Goal: Transaction & Acquisition: Download file/media

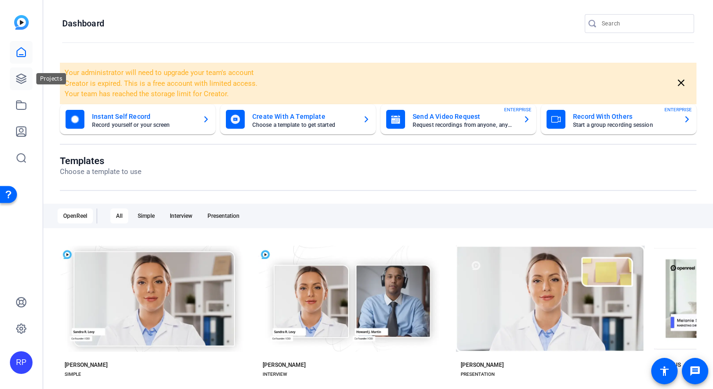
click at [25, 76] on icon at bounding box center [21, 78] width 9 height 9
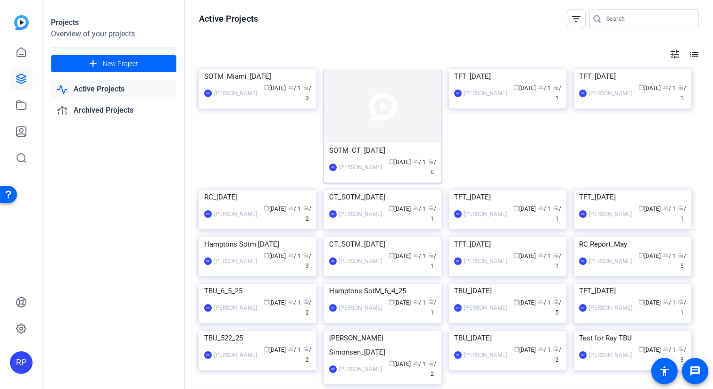
click at [371, 118] on img at bounding box center [382, 106] width 117 height 74
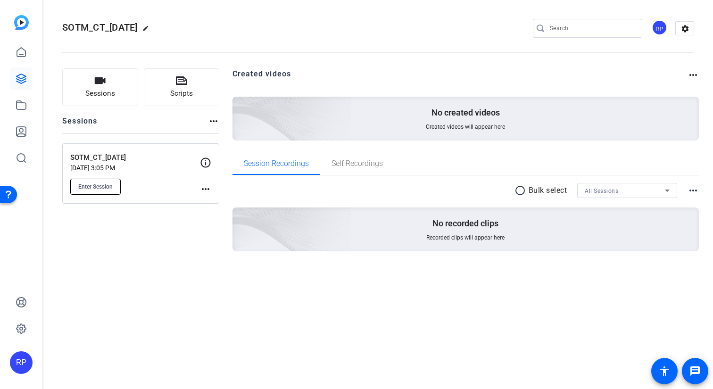
click at [117, 184] on button "Enter Session" at bounding box center [95, 187] width 50 height 16
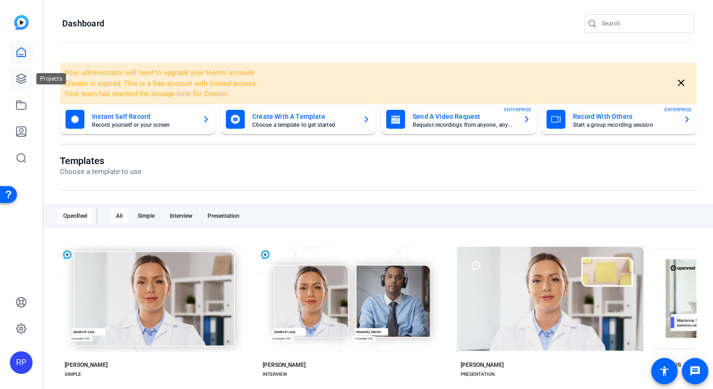
click at [22, 81] on icon at bounding box center [21, 78] width 9 height 9
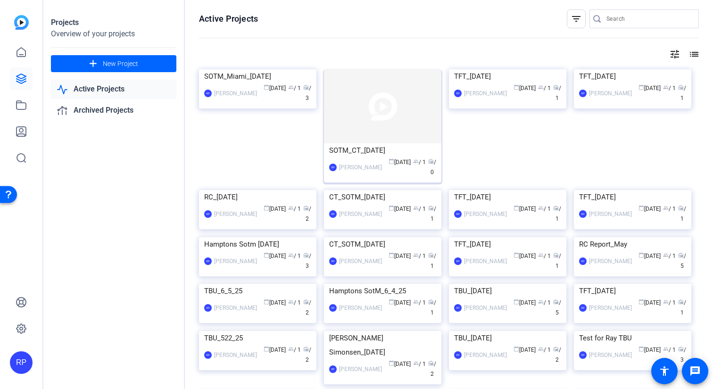
click at [352, 135] on img at bounding box center [382, 106] width 117 height 74
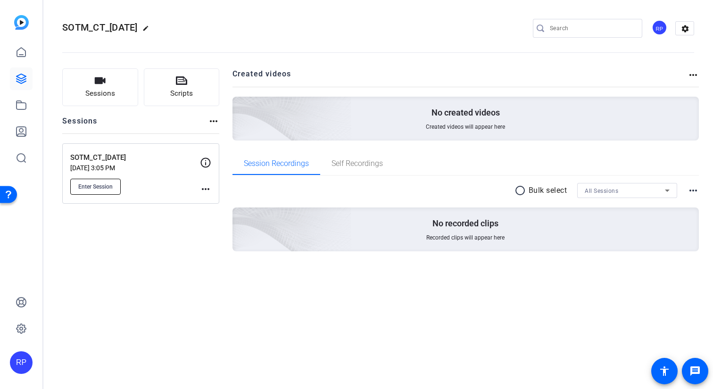
click at [87, 187] on span "Enter Session" at bounding box center [95, 187] width 34 height 8
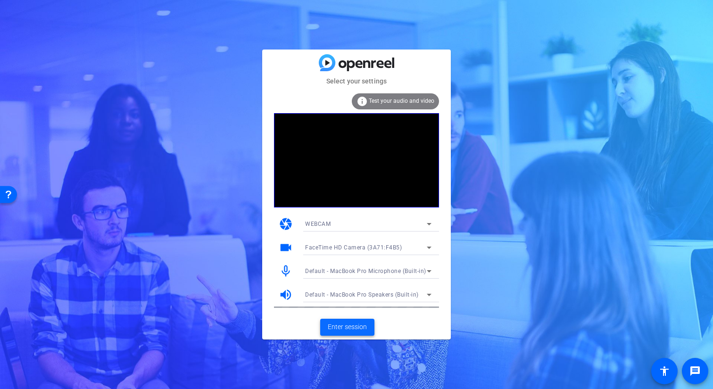
click at [357, 325] on span "Enter session" at bounding box center [347, 327] width 39 height 10
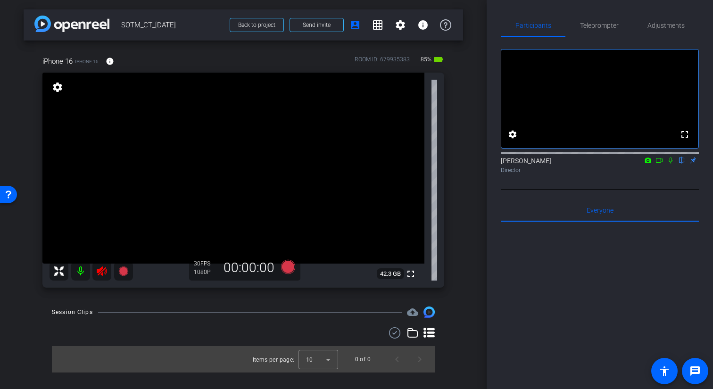
click at [103, 271] on icon at bounding box center [101, 271] width 11 height 11
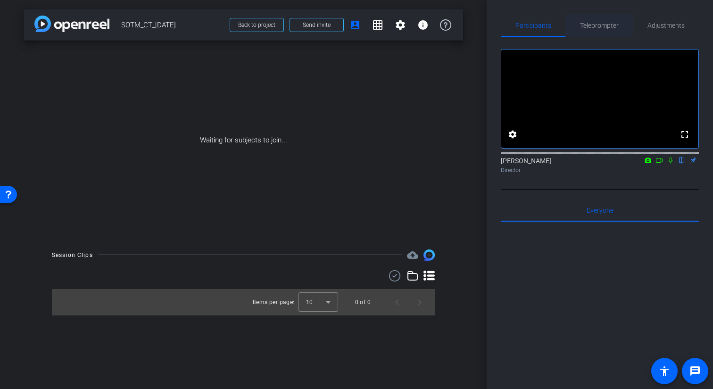
click at [604, 26] on span "Teleprompter" at bounding box center [599, 25] width 39 height 7
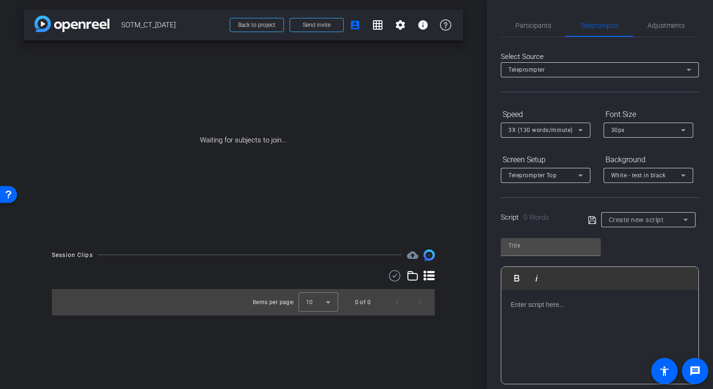
click at [572, 321] on div at bounding box center [599, 337] width 197 height 94
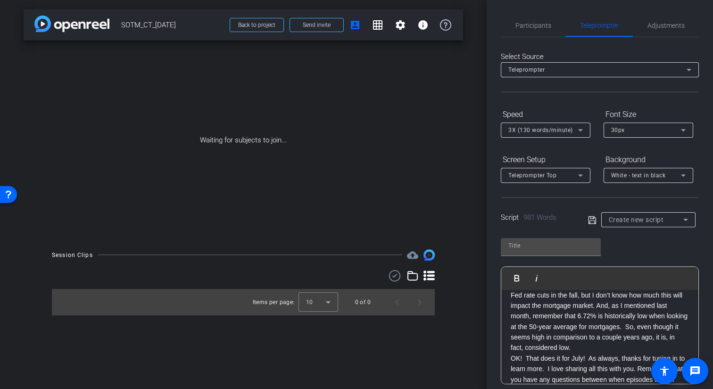
scroll to position [860, 0]
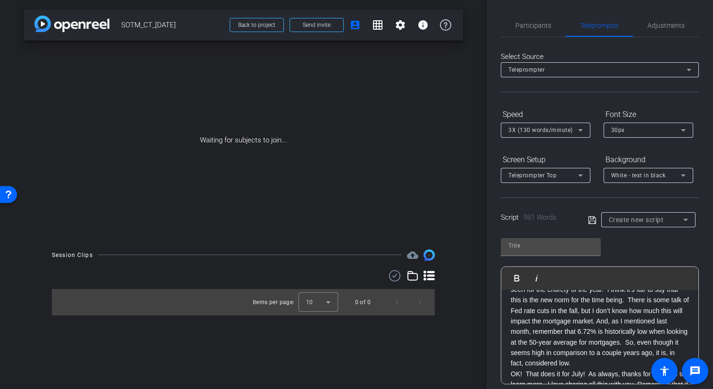
click at [576, 134] on icon at bounding box center [580, 130] width 11 height 11
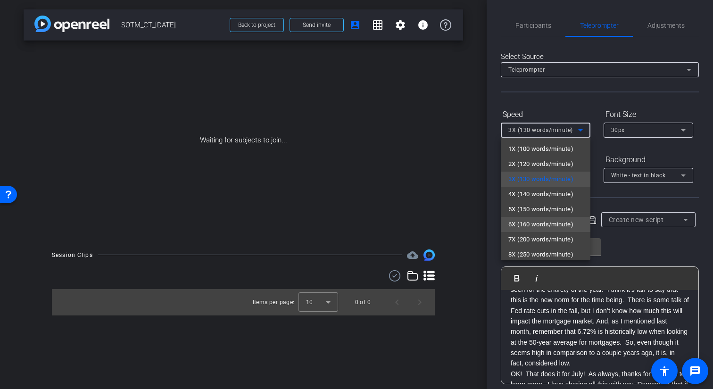
click at [545, 224] on span "6X (160 words/minute)" at bounding box center [541, 224] width 65 height 11
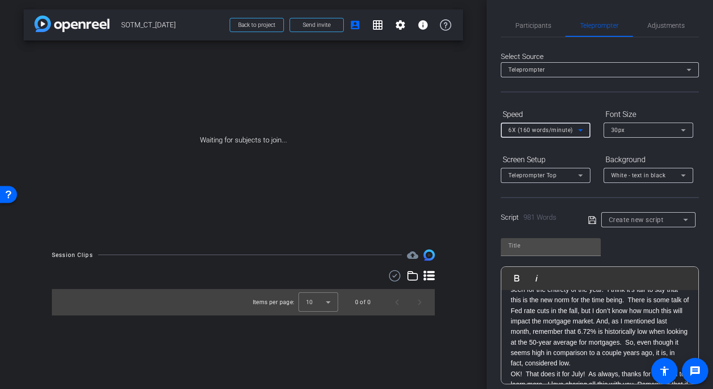
type input "Default title 5085"
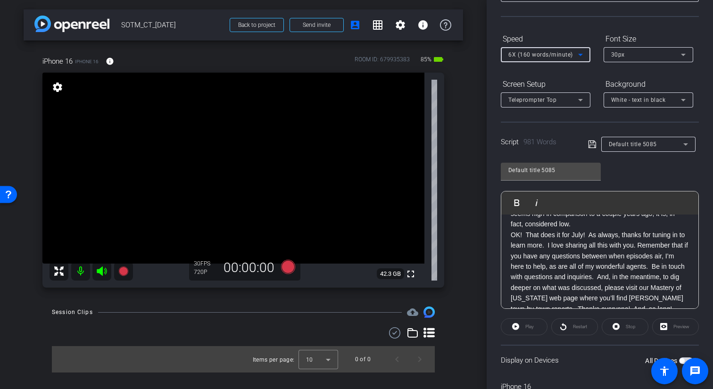
scroll to position [939, 0]
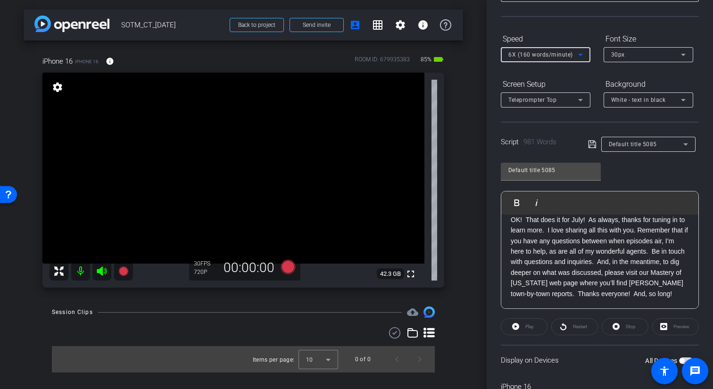
click at [680, 359] on span "button" at bounding box center [686, 361] width 14 height 7
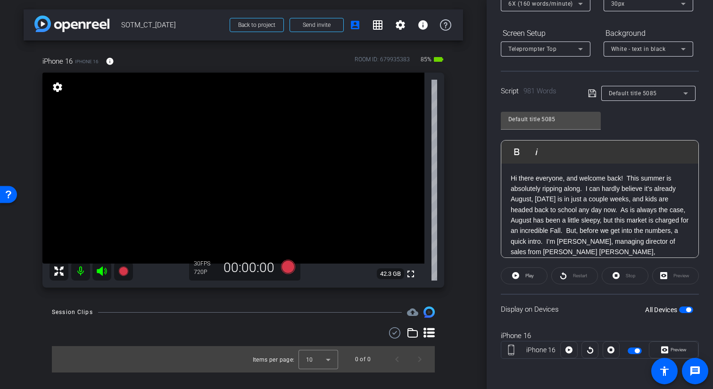
scroll to position [0, 0]
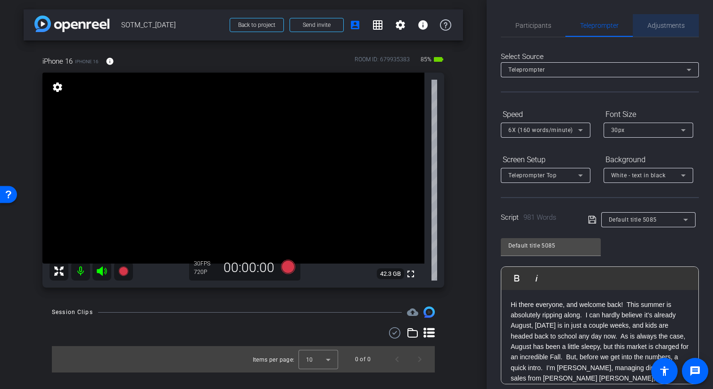
click at [656, 23] on span "Adjustments" at bounding box center [666, 25] width 37 height 7
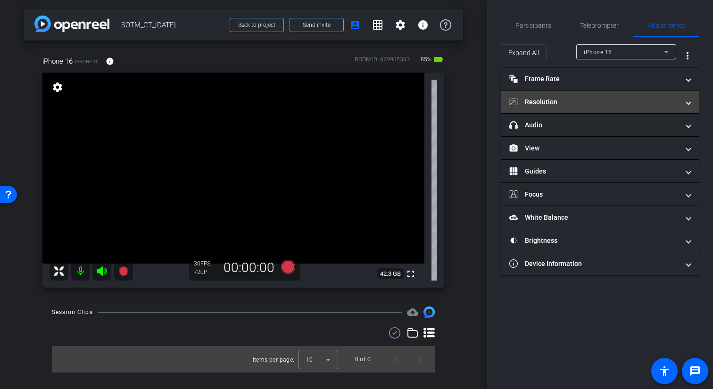
click at [560, 103] on mat-panel-title "Resolution" at bounding box center [595, 102] width 170 height 10
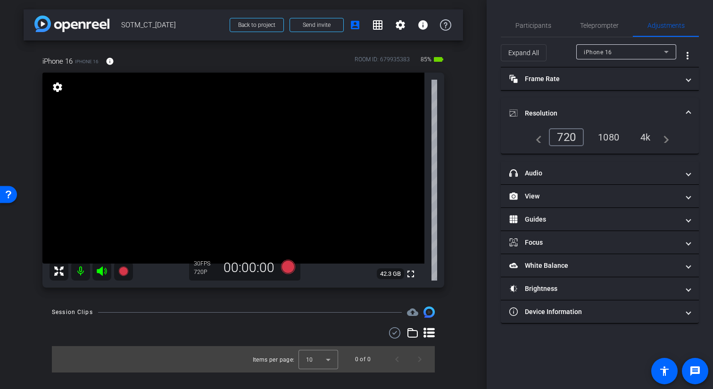
click at [624, 135] on div "1080" at bounding box center [608, 137] width 35 height 16
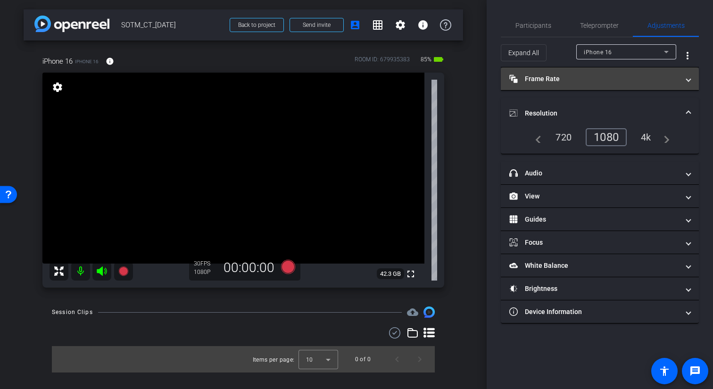
click at [580, 81] on mat-panel-title "Frame Rate Frame Rate" at bounding box center [595, 79] width 170 height 10
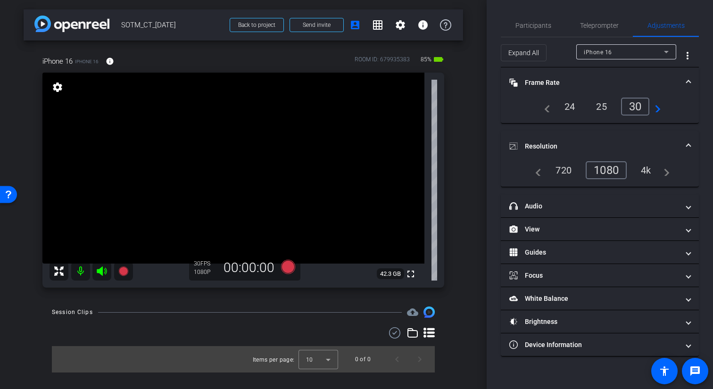
click at [567, 111] on div "24" at bounding box center [570, 107] width 25 height 16
click at [125, 274] on icon at bounding box center [122, 271] width 9 height 9
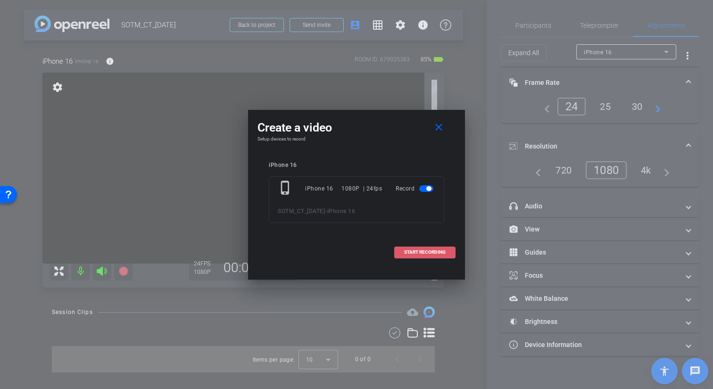
click at [428, 255] on span "START RECORDING" at bounding box center [425, 252] width 42 height 5
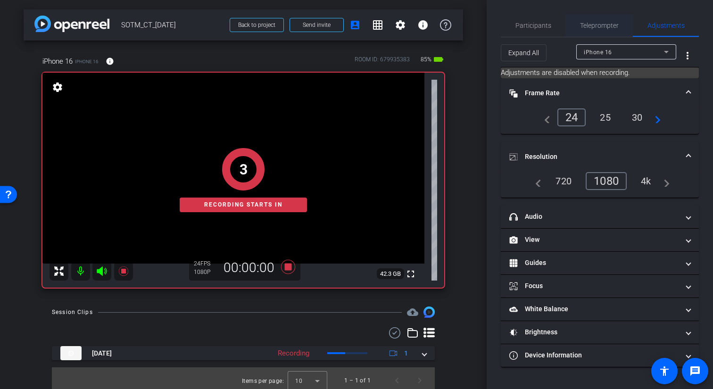
click at [604, 29] on span "Teleprompter" at bounding box center [599, 25] width 39 height 7
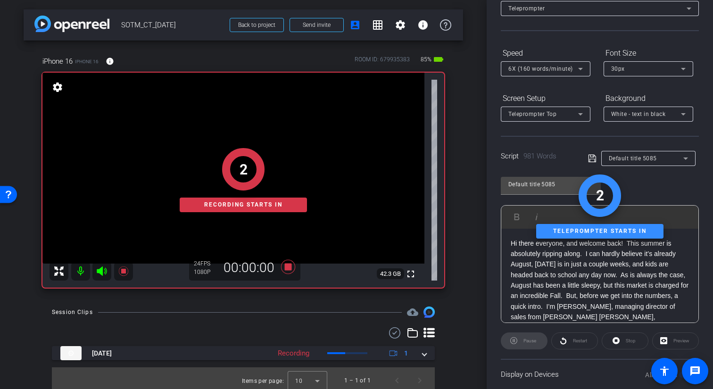
scroll to position [72, 0]
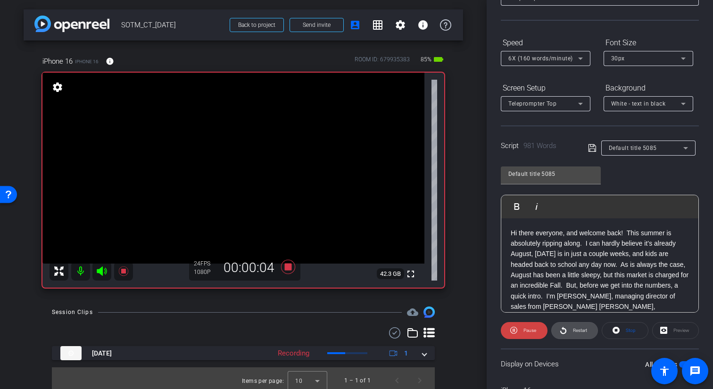
click at [583, 334] on span "Restart" at bounding box center [579, 330] width 17 height 13
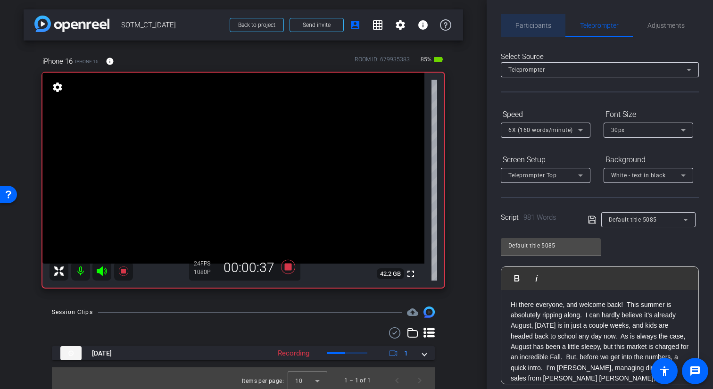
click at [535, 30] on span "Participants" at bounding box center [534, 25] width 36 height 23
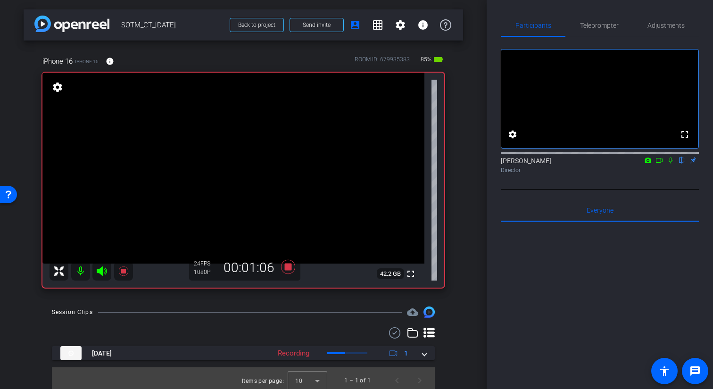
click at [671, 164] on icon at bounding box center [671, 160] width 8 height 7
click at [598, 21] on span "Teleprompter" at bounding box center [599, 25] width 39 height 23
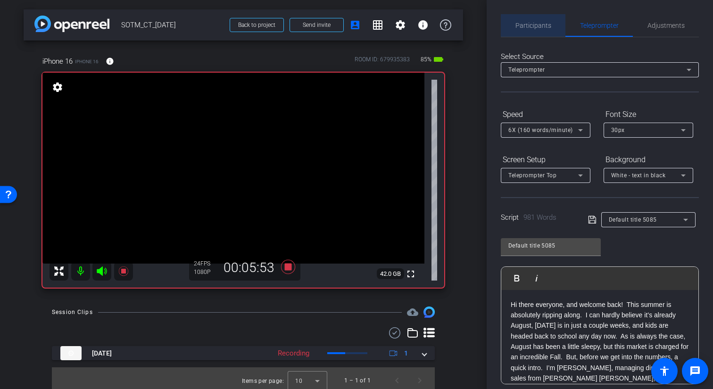
click at [536, 27] on span "Participants" at bounding box center [534, 25] width 36 height 7
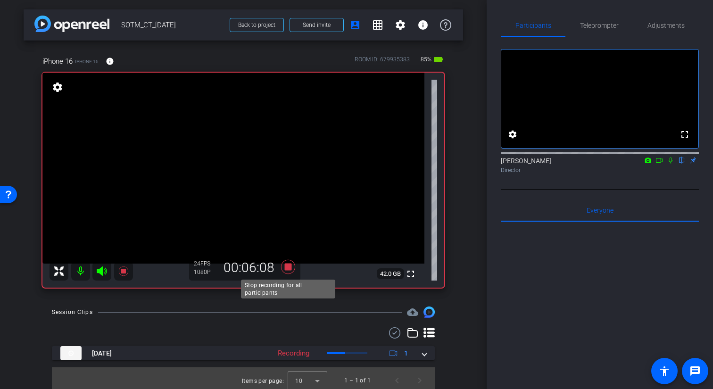
click at [291, 261] on icon at bounding box center [288, 267] width 23 height 17
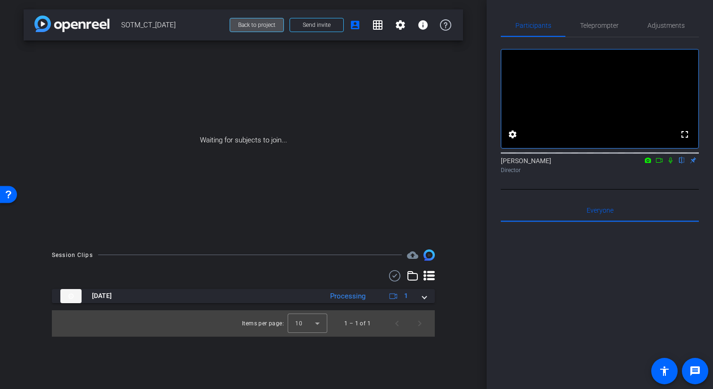
click at [249, 22] on span "Back to project" at bounding box center [256, 25] width 37 height 7
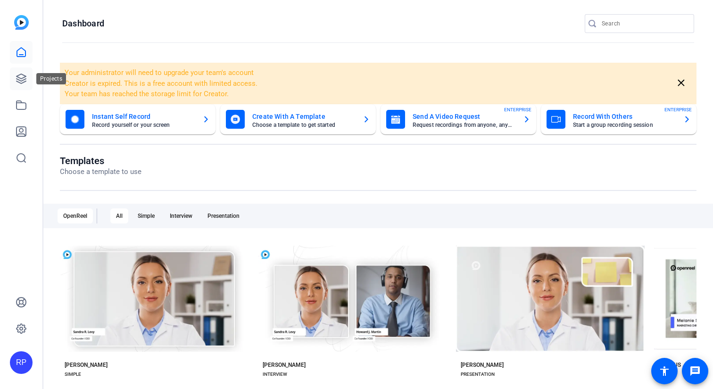
click at [25, 73] on icon at bounding box center [21, 78] width 11 height 11
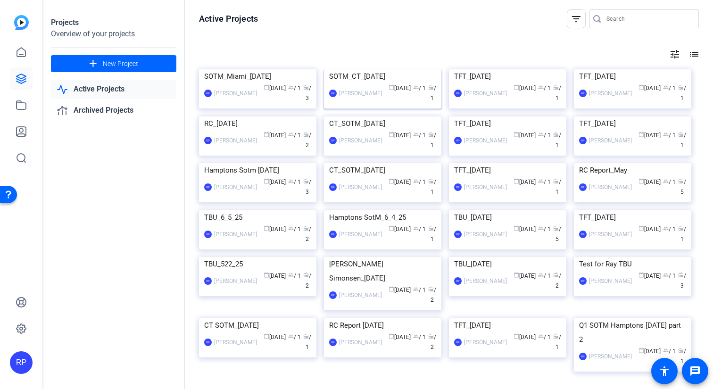
click at [375, 69] on img at bounding box center [382, 69] width 117 height 0
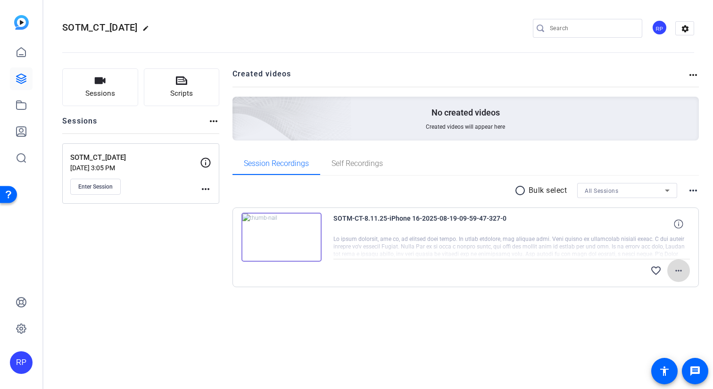
click at [680, 266] on mat-icon "more_horiz" at bounding box center [678, 270] width 11 height 11
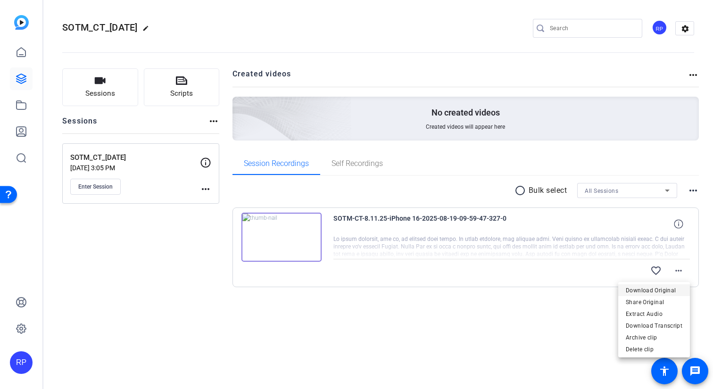
click at [660, 292] on span "Download Original" at bounding box center [654, 290] width 57 height 11
